Goal: Task Accomplishment & Management: Complete application form

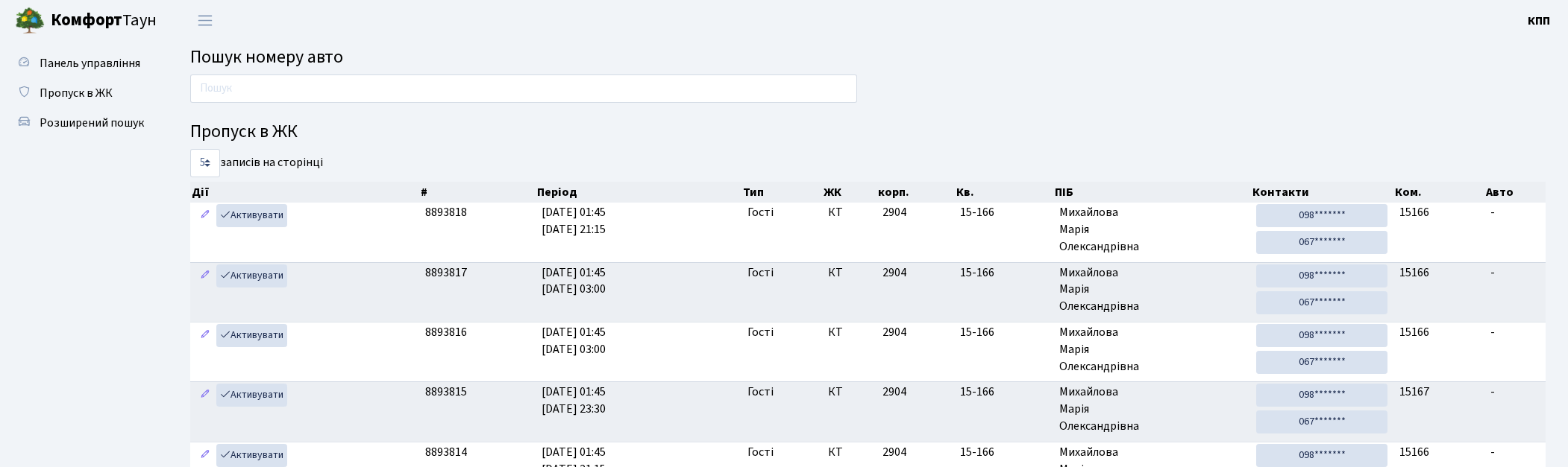
scroll to position [26, 0]
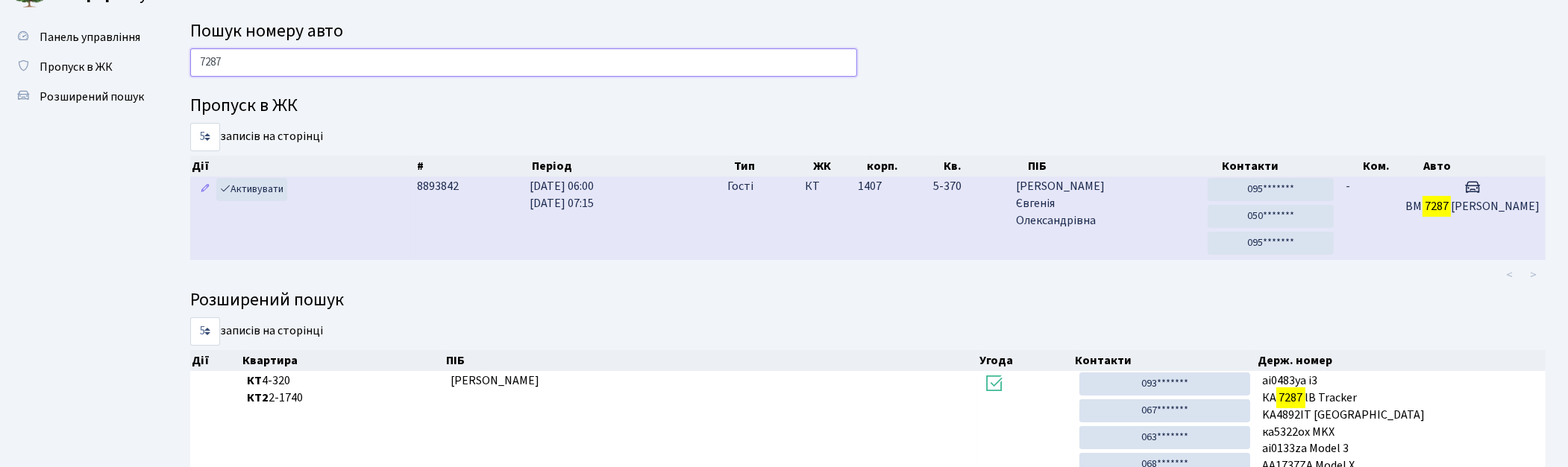
type input "7287"
click at [641, 222] on td "18.08.2025 06:00 18.08.2025 07:15" at bounding box center [622, 219] width 198 height 84
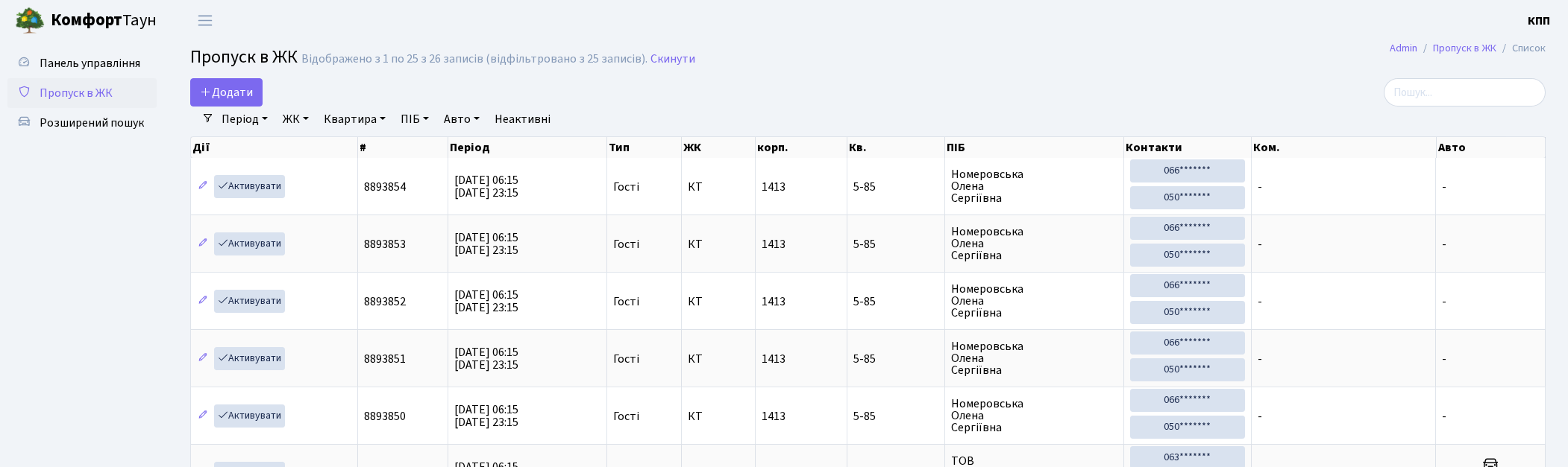
select select "25"
click at [252, 88] on span "Додати" at bounding box center [226, 93] width 53 height 17
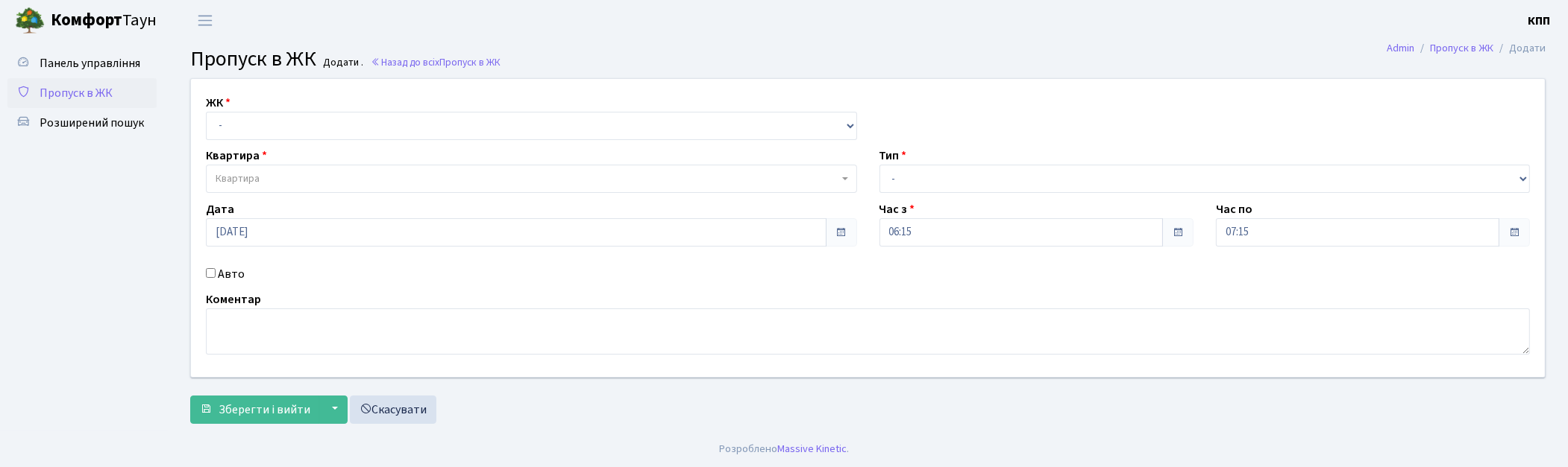
click at [229, 272] on label "Авто" at bounding box center [231, 274] width 27 height 18
click at [216, 272] on input "Авто" at bounding box center [211, 273] width 10 height 10
checkbox input "true"
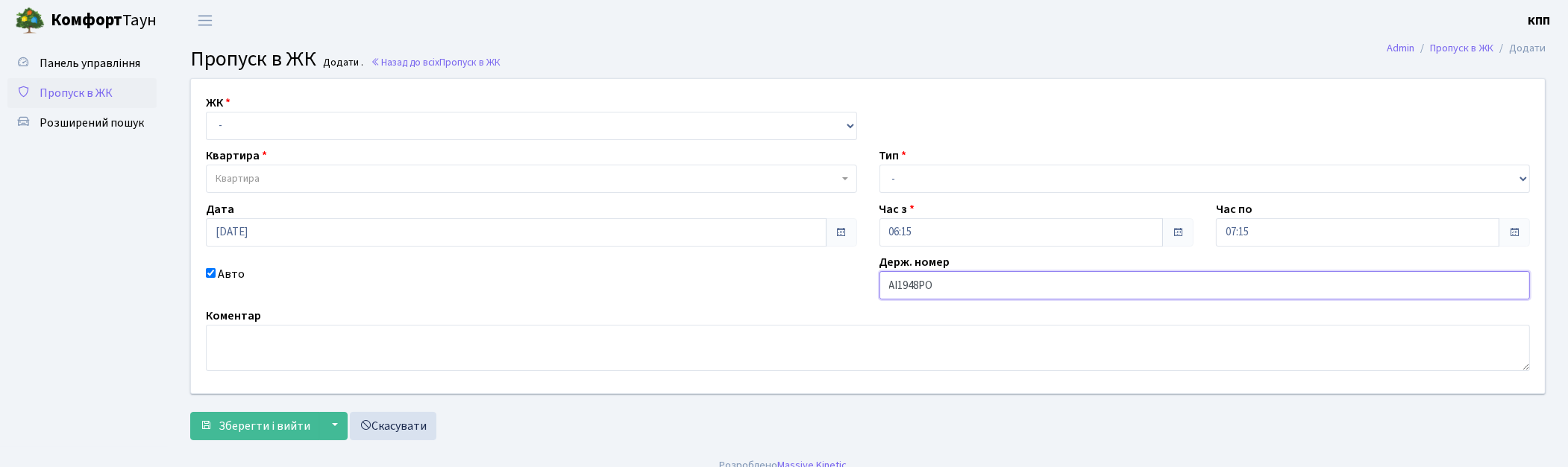
type input "АІ1948РО"
click at [218, 125] on select "- КТ, вул. Регенераторна, 4 КТ2, просп. Соборності, 17 КТ3, вул. Березнева, 16 …" at bounding box center [531, 125] width 651 height 28
select select "271"
click at [206, 112] on select "- КТ, вул. Регенераторна, 4 КТ2, просп. Соборності, 17 КТ3, вул. Березнева, 16 …" at bounding box center [531, 125] width 651 height 28
select select
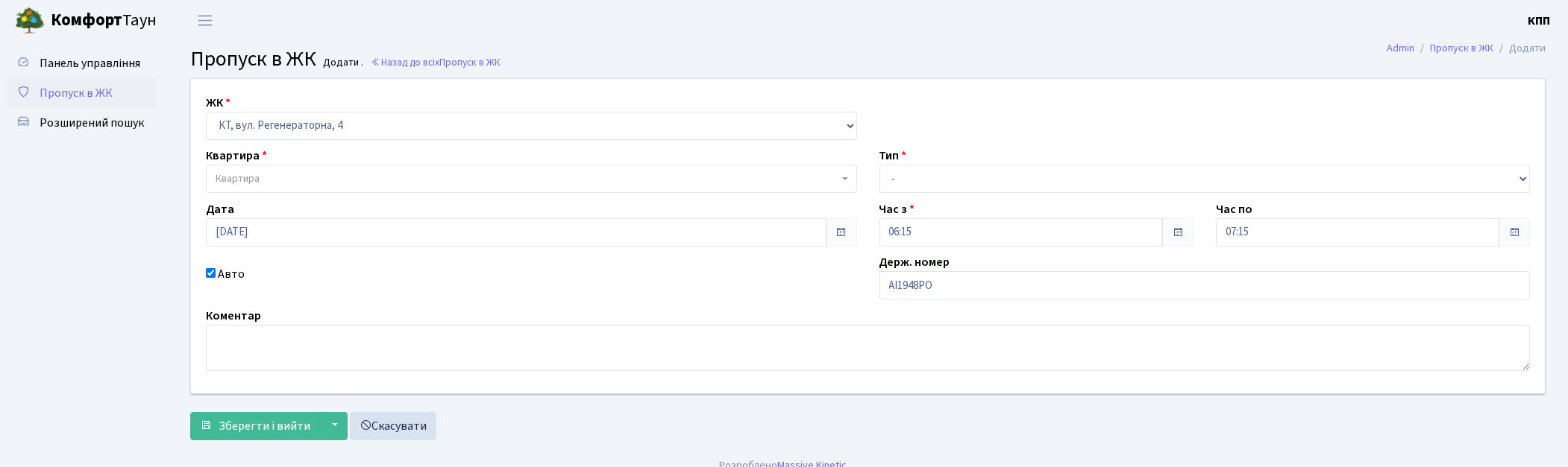
click at [267, 166] on span "Квартира" at bounding box center [531, 178] width 651 height 28
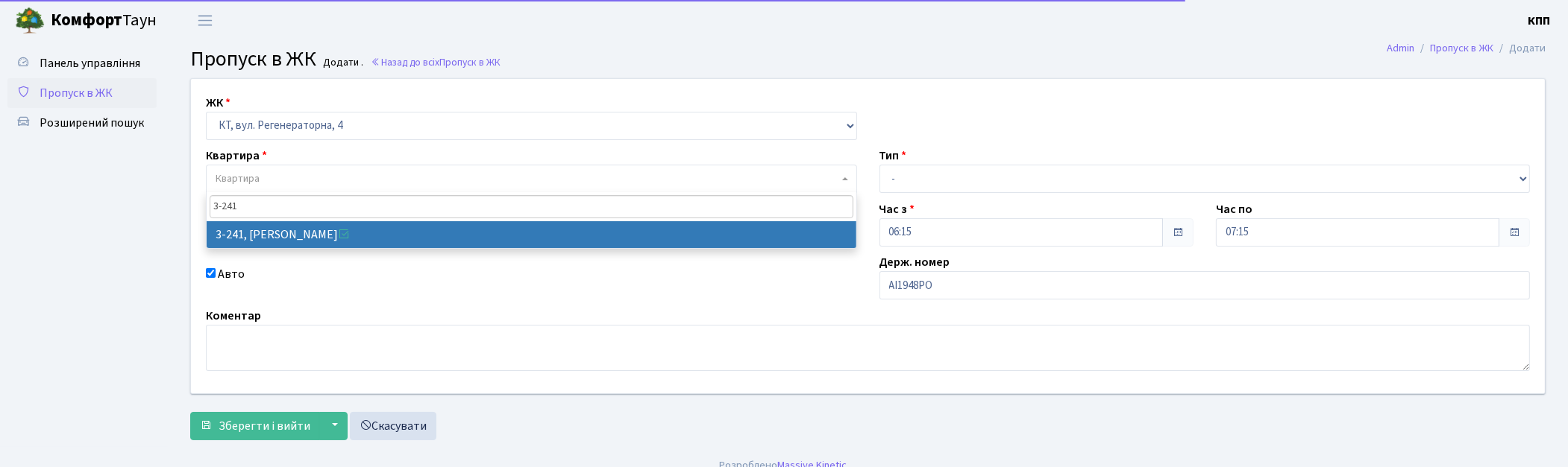
type input "3-241"
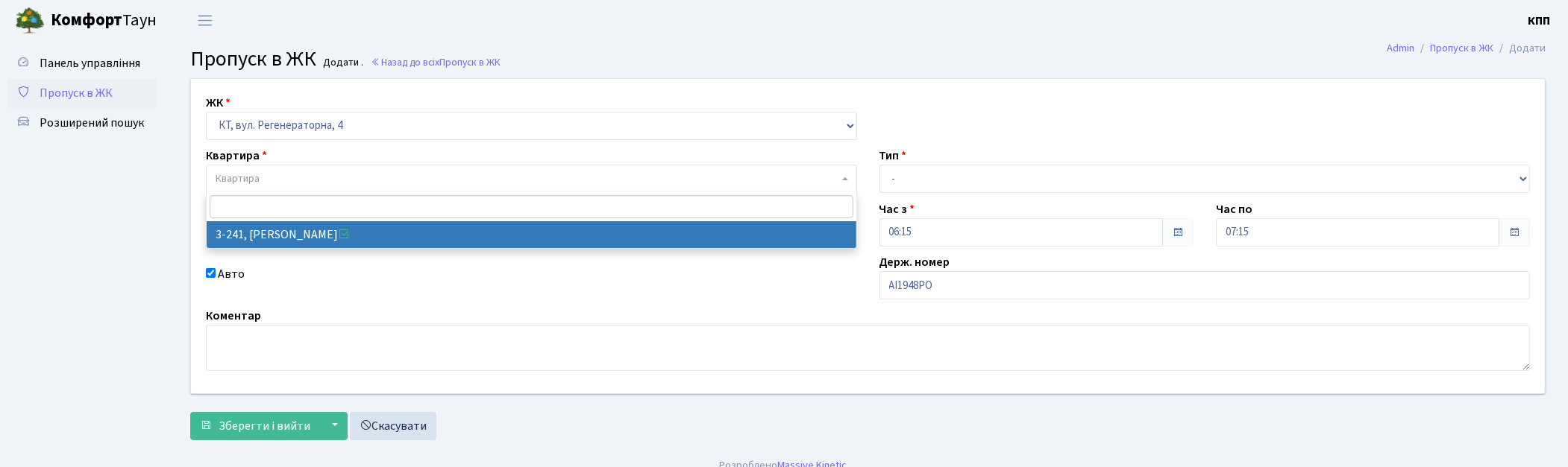
select select "742"
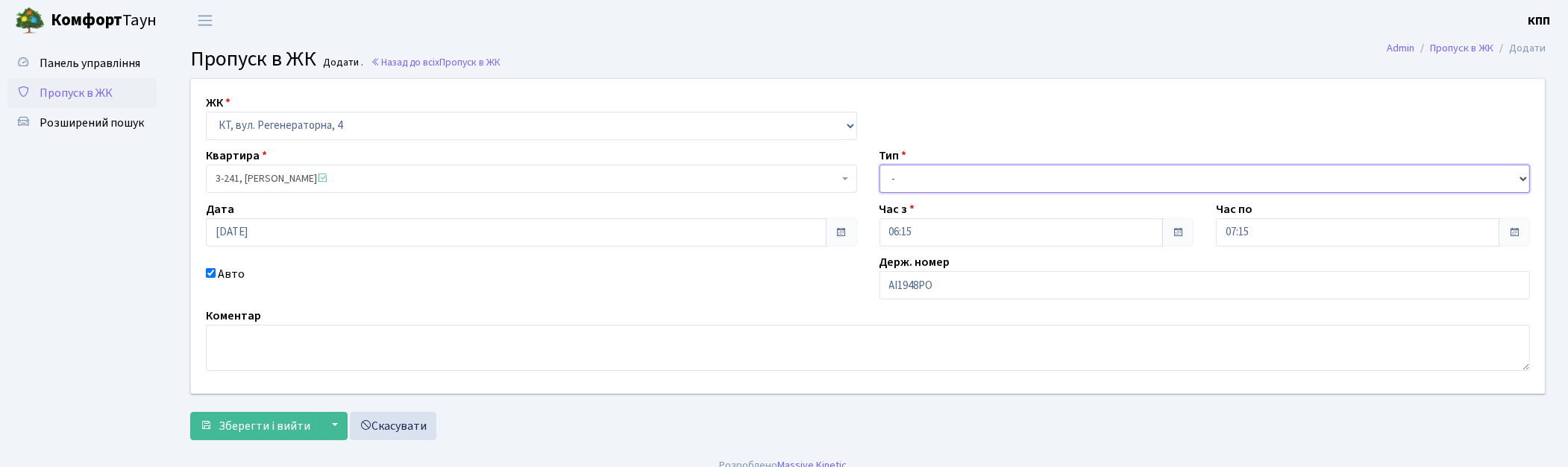
click at [927, 180] on select "- Доставка Таксі Гості Сервіс" at bounding box center [1205, 178] width 651 height 28
select select "2"
click at [879, 165] on select "- Доставка Таксі Гості Сервіс" at bounding box center [1205, 178] width 651 height 28
click at [271, 415] on button "Зберегти і вийти" at bounding box center [255, 426] width 130 height 28
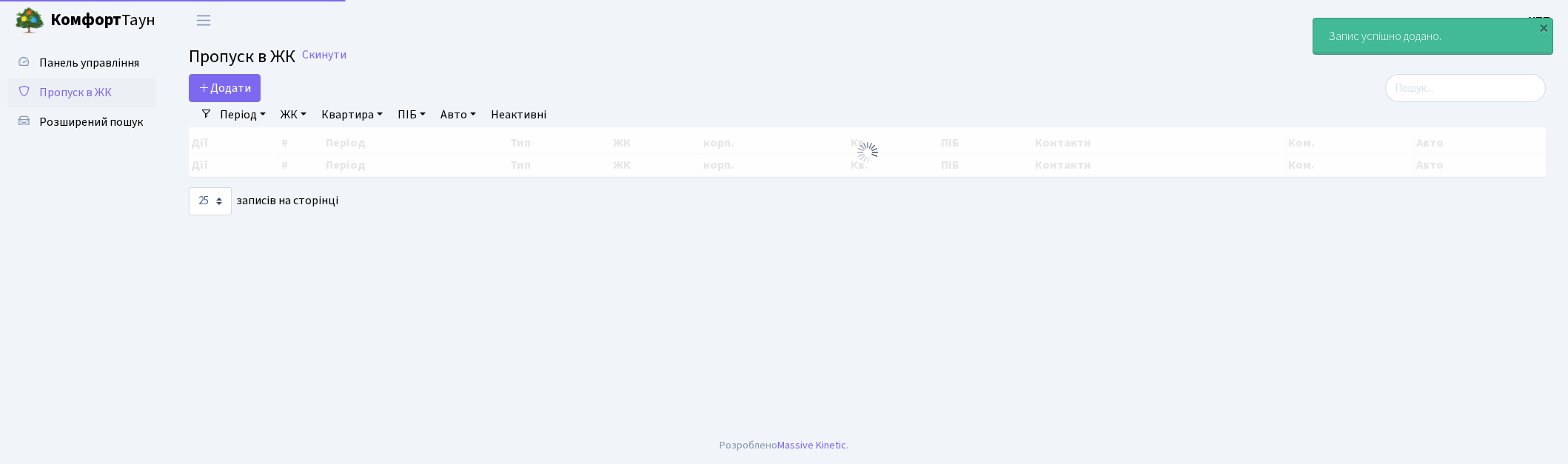
select select "25"
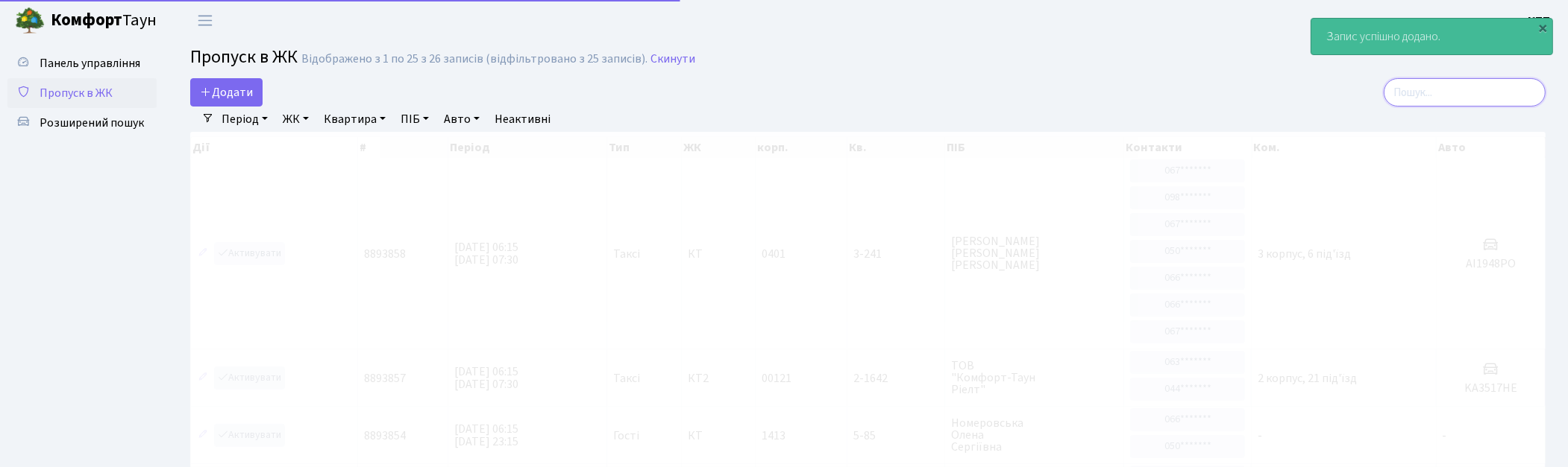
click at [1452, 104] on input "search" at bounding box center [1464, 92] width 162 height 28
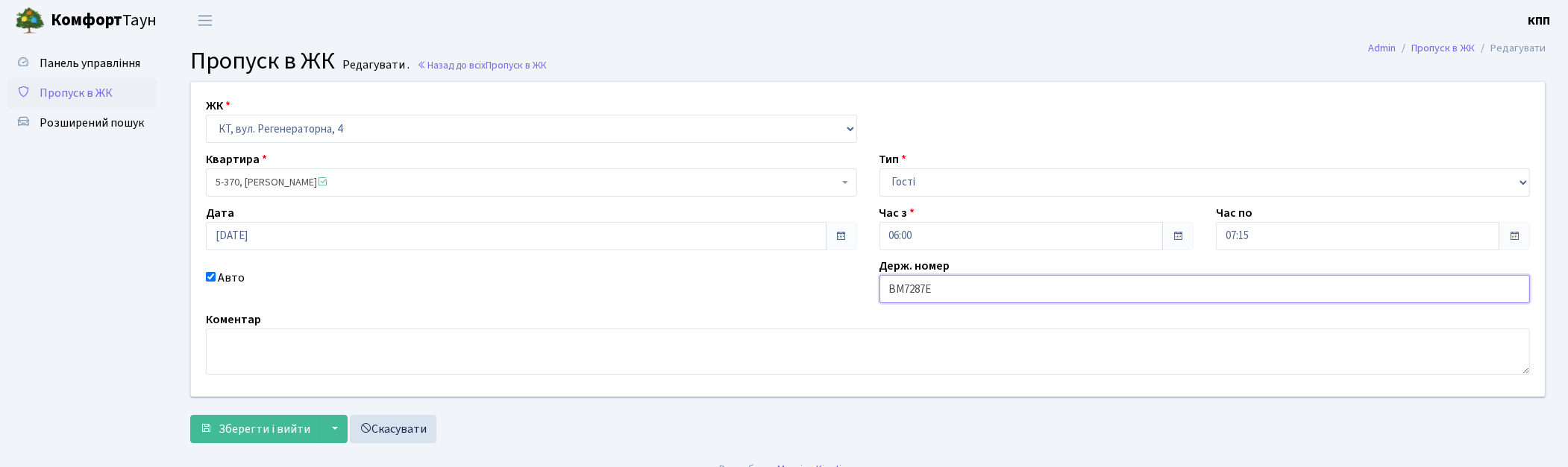
click at [967, 291] on input "ВМ7287Е" at bounding box center [1205, 289] width 651 height 28
type input "ВМ7287ЕА"
click at [273, 429] on span "Зберегти і вийти" at bounding box center [265, 429] width 92 height 17
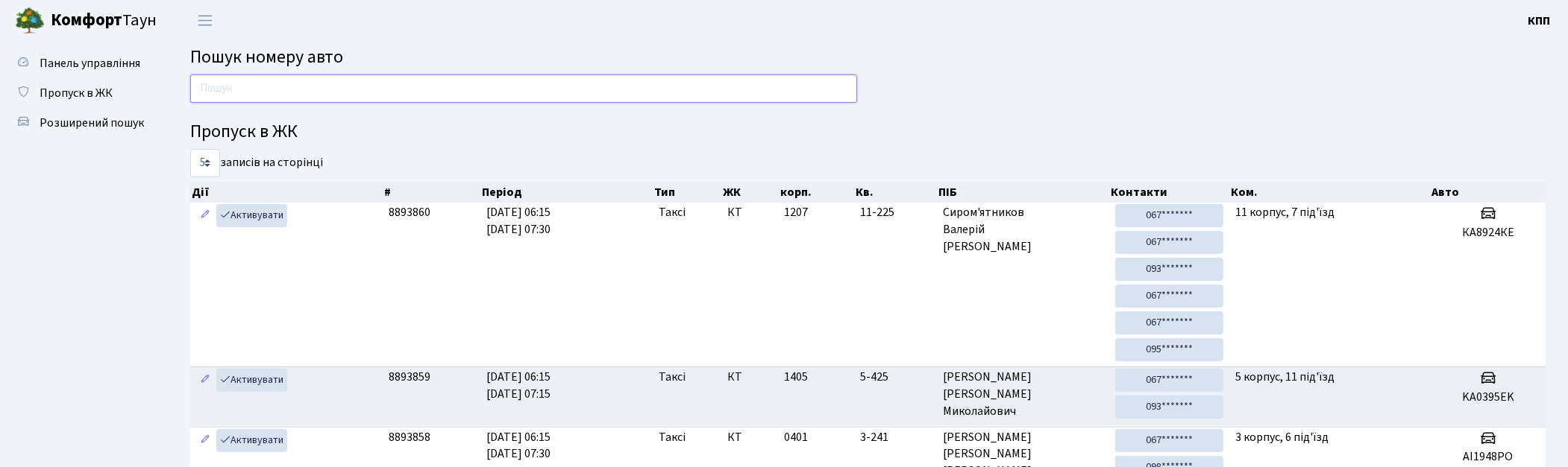
click at [368, 84] on input "text" at bounding box center [523, 88] width 667 height 28
